Goal: Communication & Community: Connect with others

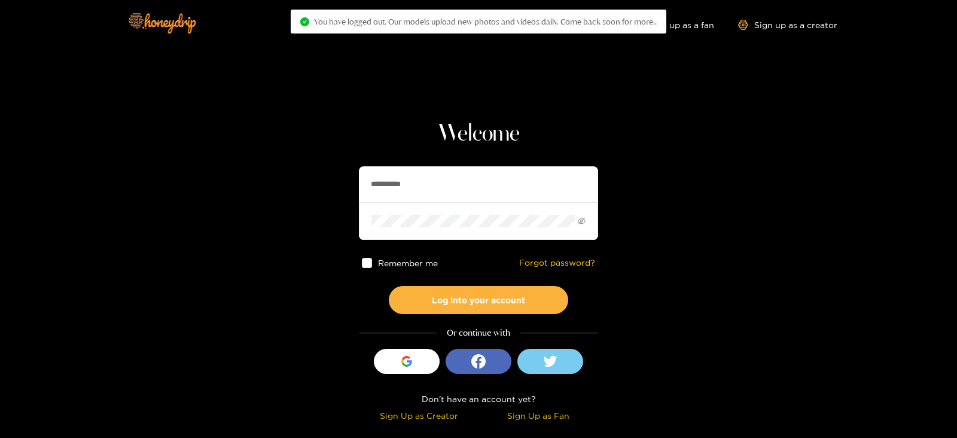
drag, startPoint x: 438, startPoint y: 173, endPoint x: 337, endPoint y: 173, distance: 101.7
click at [337, 173] on section "**********" at bounding box center [478, 212] width 957 height 425
click at [389, 286] on button "Log into your account" at bounding box center [478, 300] width 179 height 28
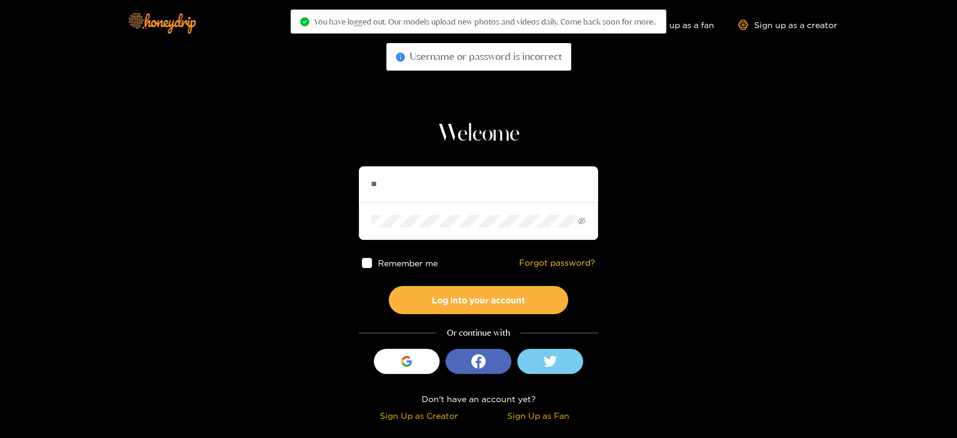
type input "*********"
click at [389, 286] on button "Log into your account" at bounding box center [478, 300] width 179 height 28
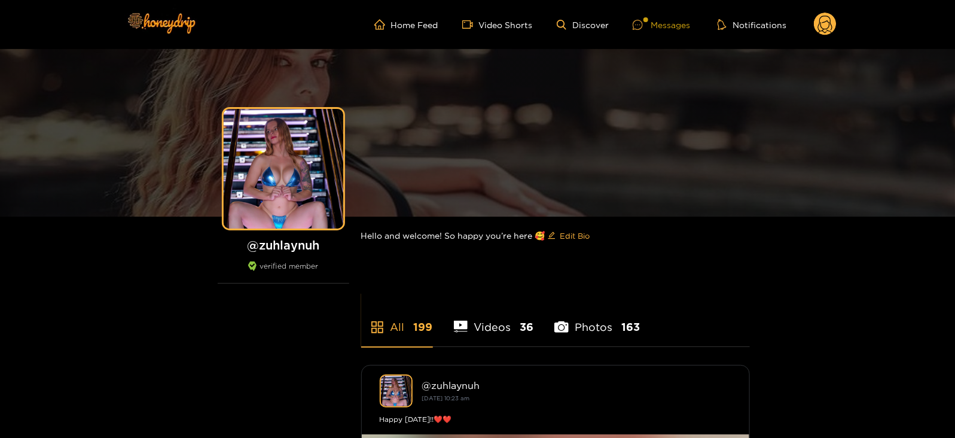
click at [654, 26] on div "Messages" at bounding box center [661, 25] width 57 height 14
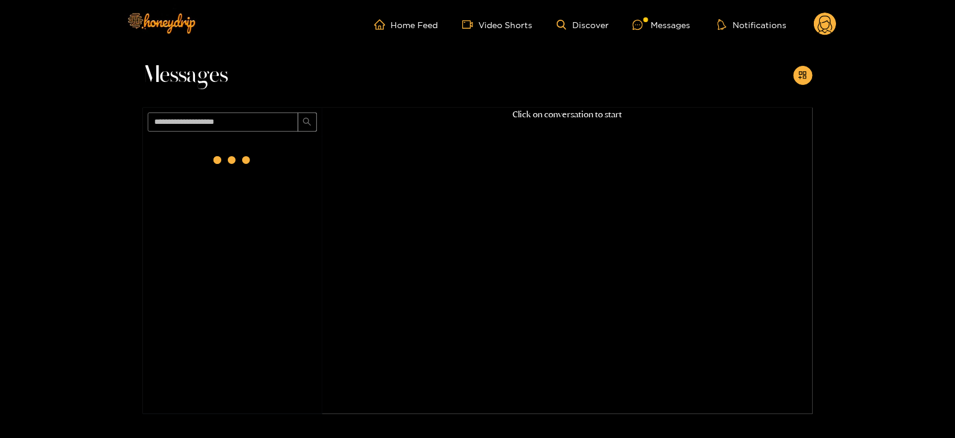
click at [271, 145] on div at bounding box center [232, 162] width 179 height 52
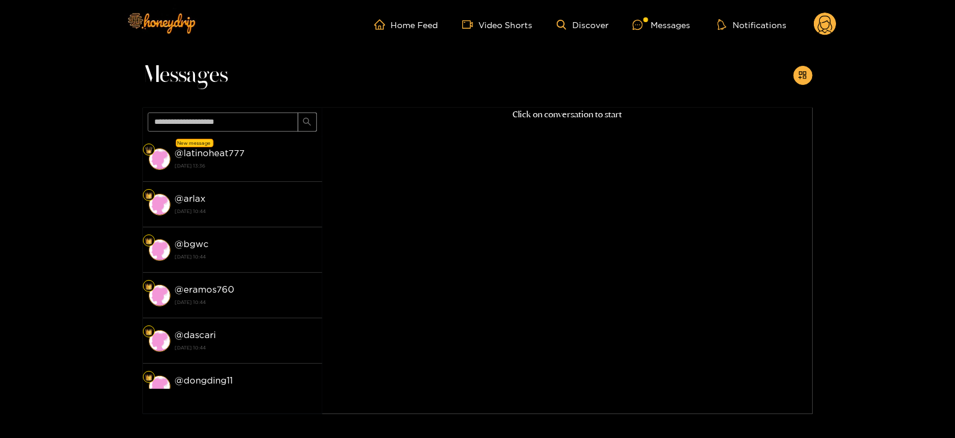
click at [271, 145] on div "@ latinoheat777 [DATE] 13:36" at bounding box center [245, 158] width 141 height 27
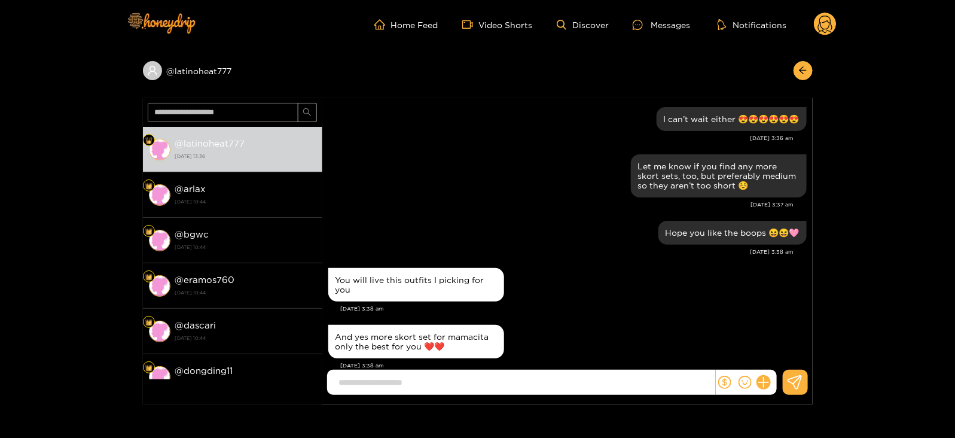
scroll to position [1126, 0]
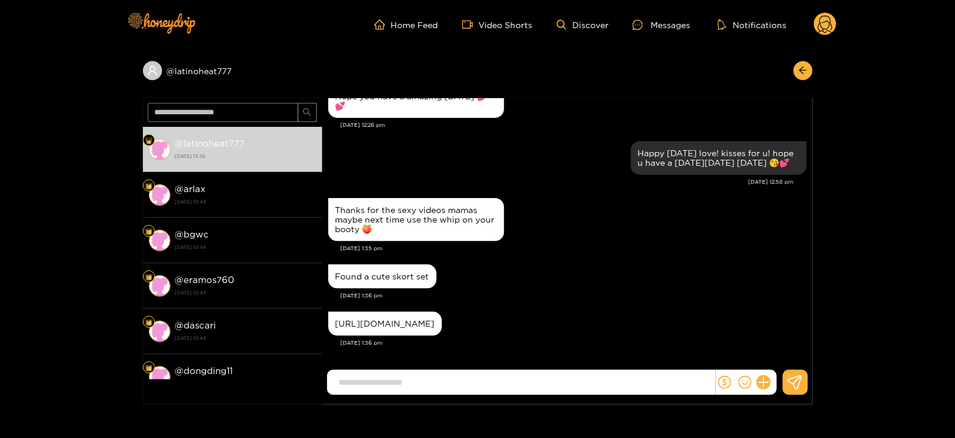
click at [343, 319] on div "[URL][DOMAIN_NAME]" at bounding box center [384, 324] width 99 height 10
copy div "[URL][DOMAIN_NAME]"
click at [831, 26] on circle at bounding box center [825, 24] width 23 height 23
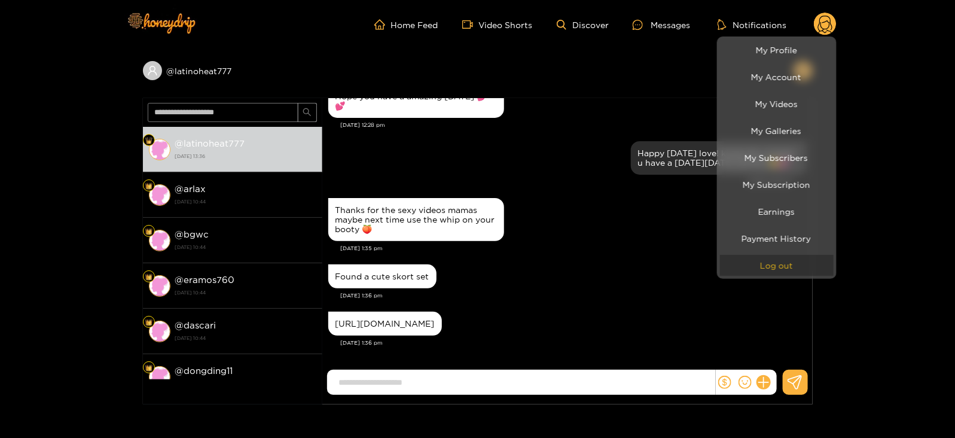
click at [782, 266] on button "Log out" at bounding box center [777, 265] width 114 height 21
